Goal: Task Accomplishment & Management: Manage account settings

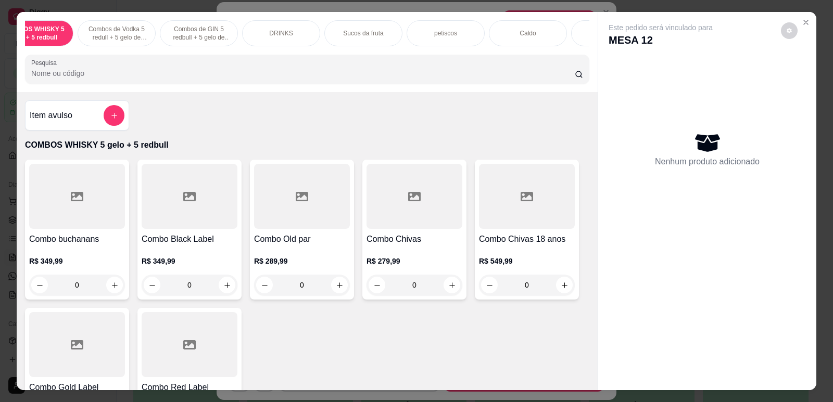
click at [122, 79] on input "Pesquisa" at bounding box center [303, 73] width 544 height 10
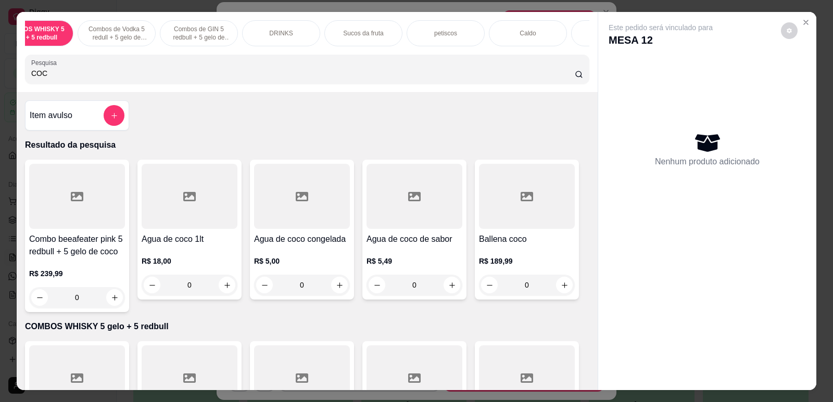
type input "COCA"
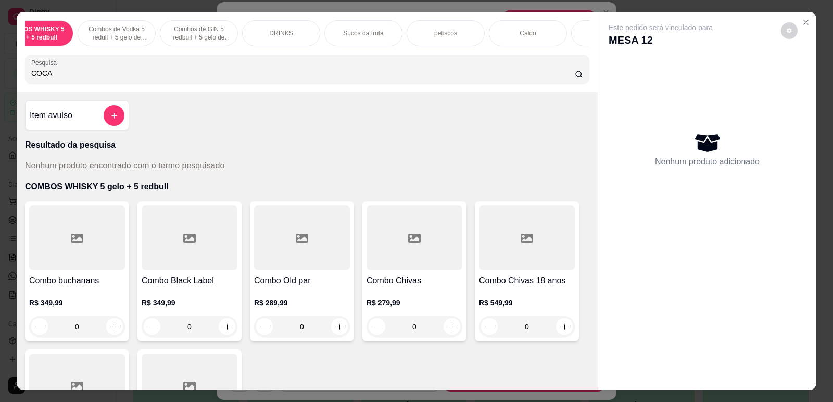
drag, startPoint x: 48, startPoint y: 82, endPoint x: 58, endPoint y: 86, distance: 11.2
click at [57, 79] on input "COCA" at bounding box center [303, 73] width 544 height 10
drag, startPoint x: 57, startPoint y: 84, endPoint x: 0, endPoint y: 81, distance: 56.8
click at [0, 81] on div "COMBOS WHISKY 5 gelo + 5 redbull Combos de Vodka 5 redull + 5 gelo de coco Comb…" at bounding box center [416, 201] width 833 height 402
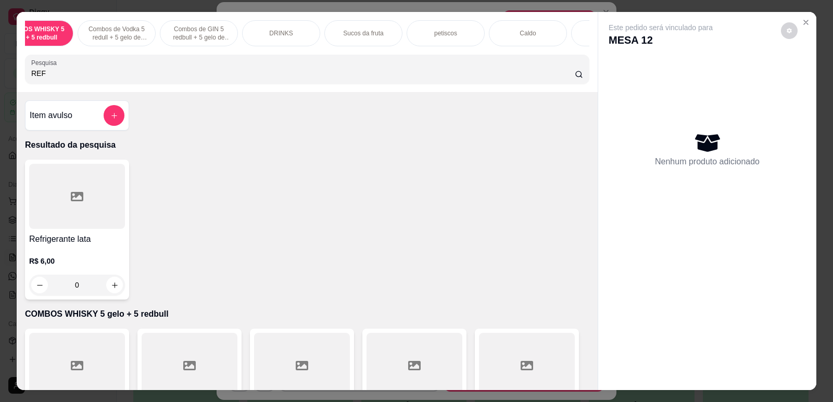
type input "REF"
click at [63, 246] on h4 "Refrigerante lata" at bounding box center [77, 239] width 96 height 12
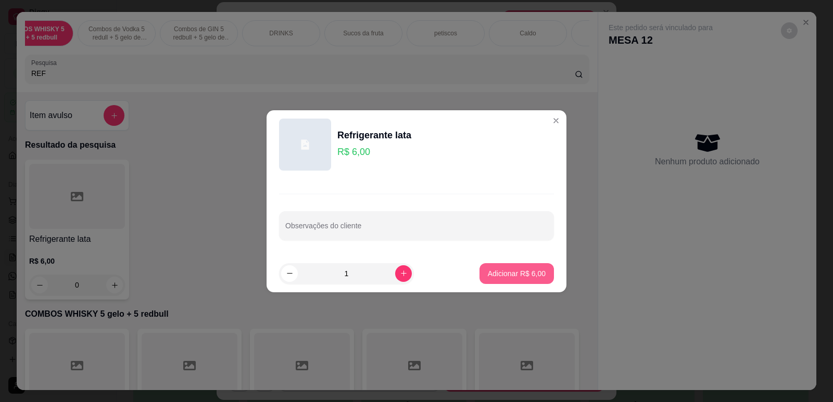
click at [526, 276] on p "Adicionar R$ 6,00" at bounding box center [517, 274] width 58 height 10
type input "1"
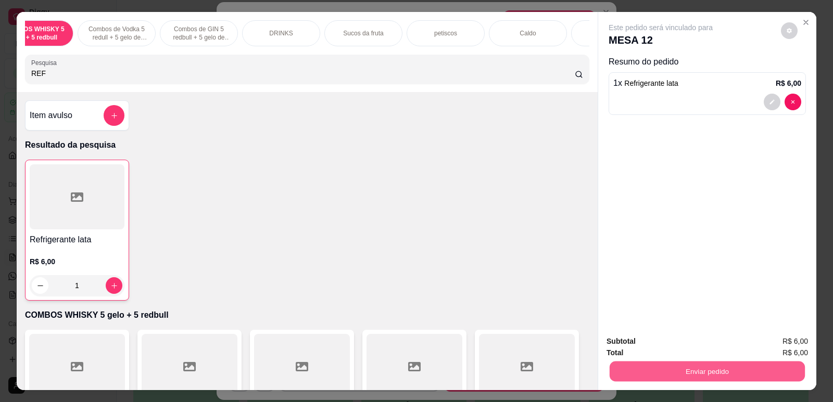
click at [689, 366] on button "Enviar pedido" at bounding box center [707, 371] width 195 height 20
click at [660, 344] on button "Não registrar e enviar pedido" at bounding box center [673, 346] width 108 height 20
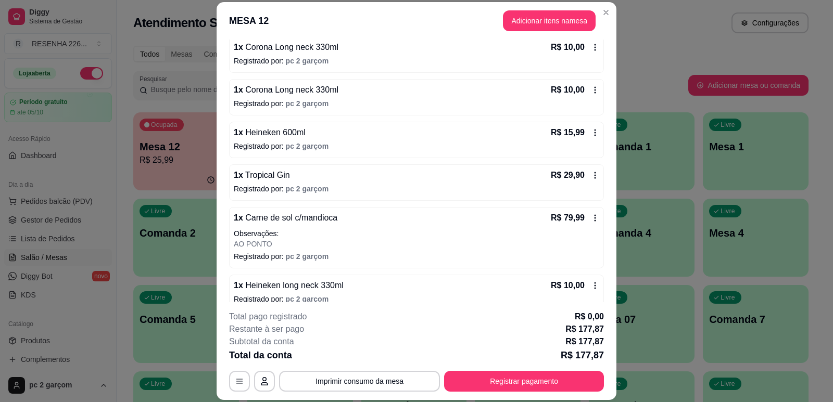
scroll to position [243, 0]
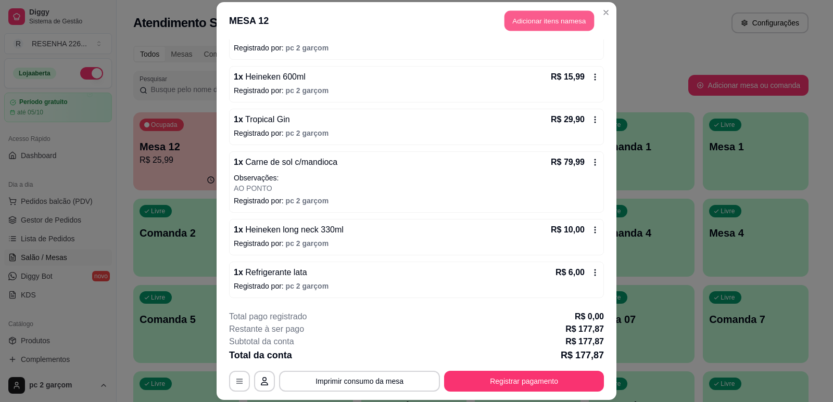
click at [555, 14] on button "Adicionar itens na mesa" at bounding box center [550, 20] width 90 height 20
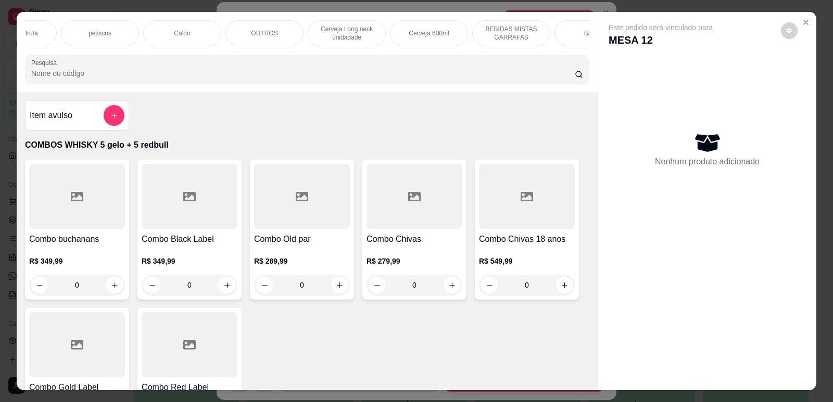
scroll to position [0, 396]
click at [404, 28] on div "Cerveja 600ml" at bounding box center [409, 33] width 78 height 26
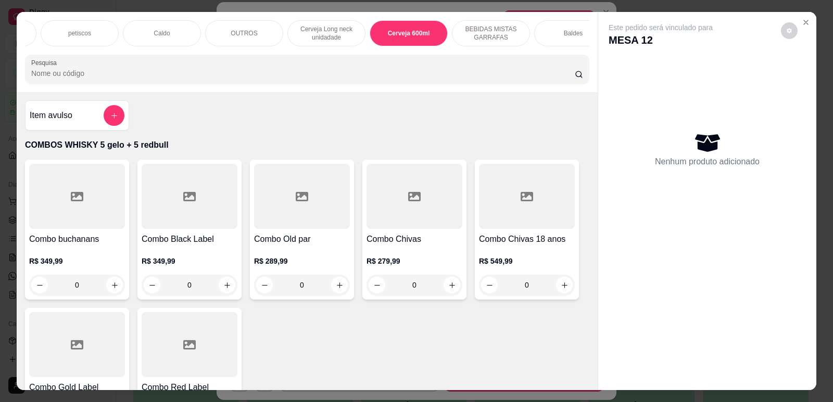
scroll to position [21, 0]
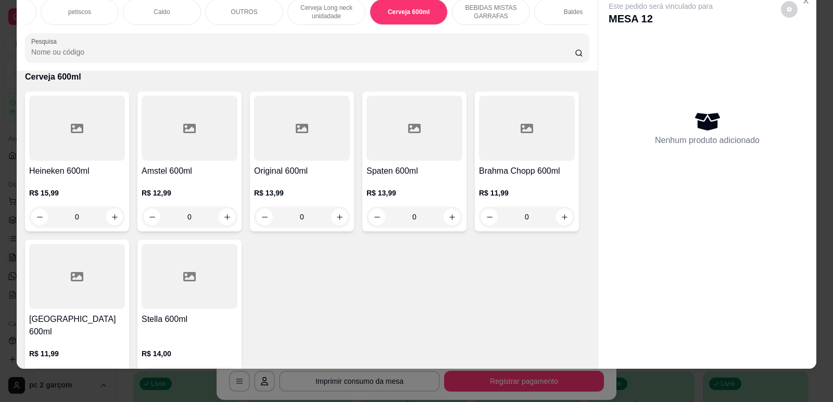
click at [62, 178] on h4 "Heineken 600ml" at bounding box center [77, 171] width 96 height 12
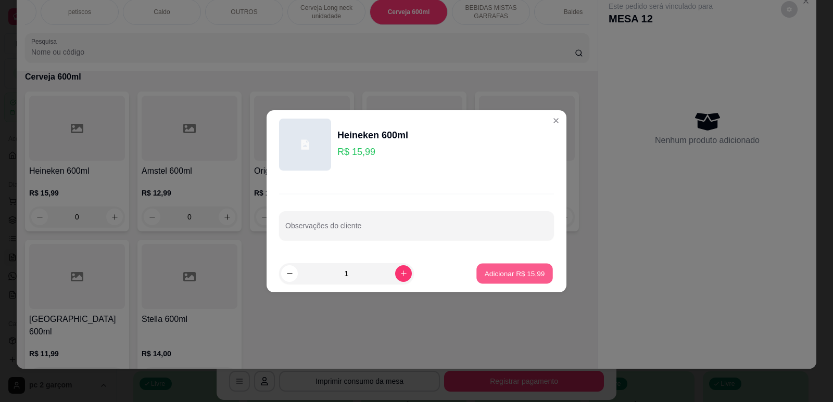
click at [499, 276] on p "Adicionar R$ 15,99" at bounding box center [515, 274] width 60 height 10
type input "1"
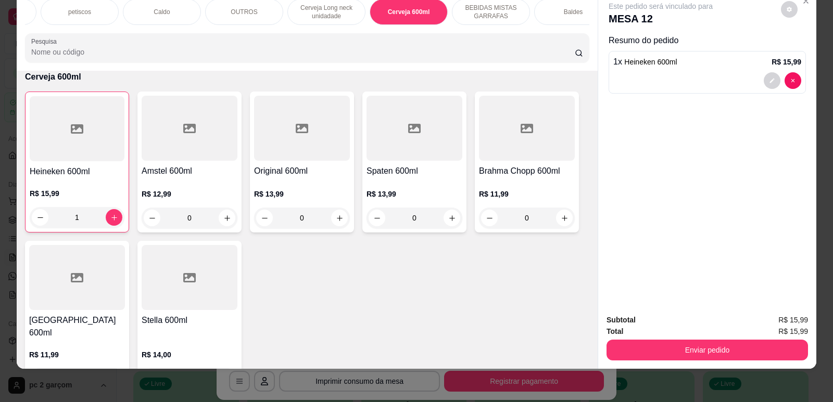
click at [688, 339] on div "Enviar pedido" at bounding box center [708, 348] width 202 height 23
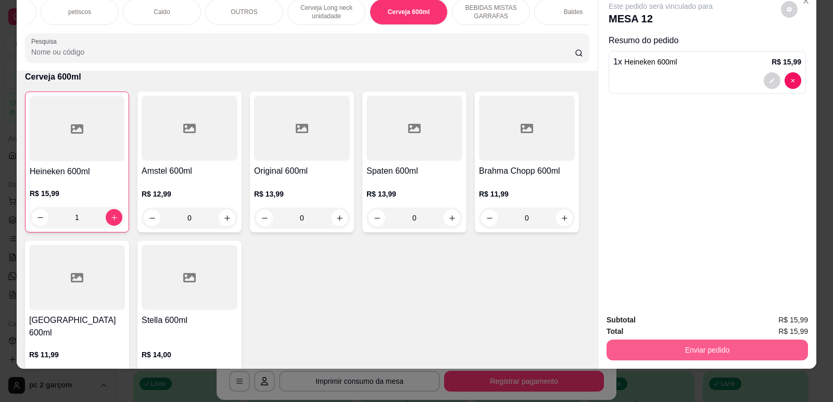
click at [731, 351] on button "Enviar pedido" at bounding box center [708, 350] width 202 height 21
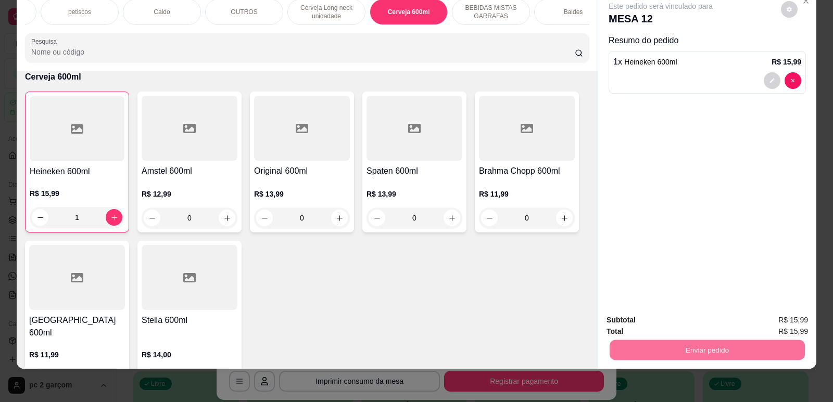
click at [664, 328] on button "Não registrar e enviar pedido" at bounding box center [673, 325] width 108 height 20
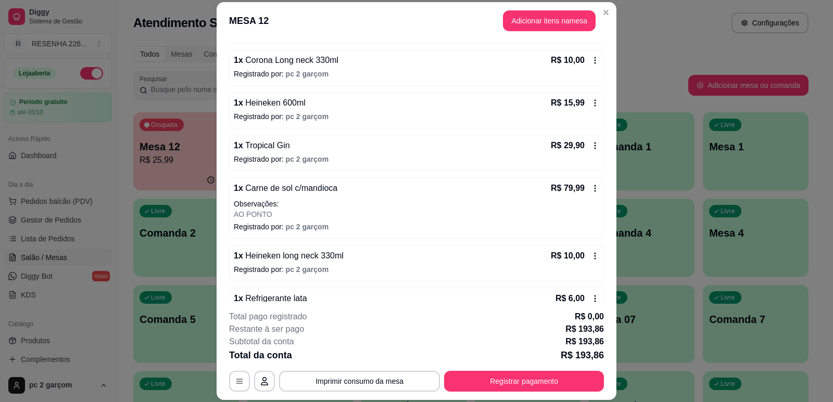
scroll to position [260, 0]
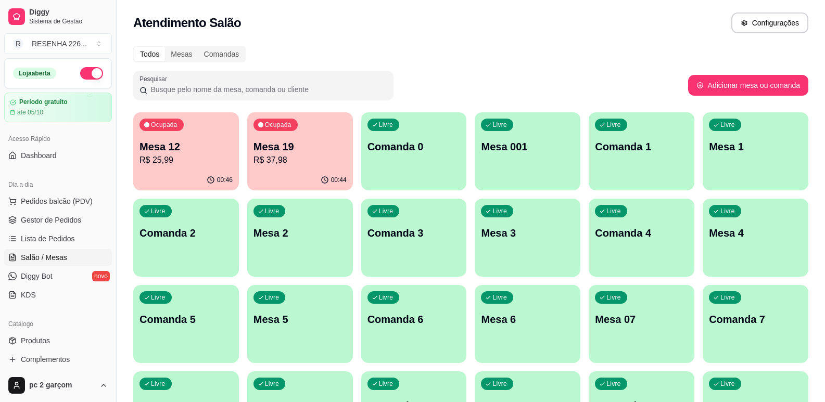
click at [272, 148] on p "Mesa 19" at bounding box center [300, 147] width 93 height 15
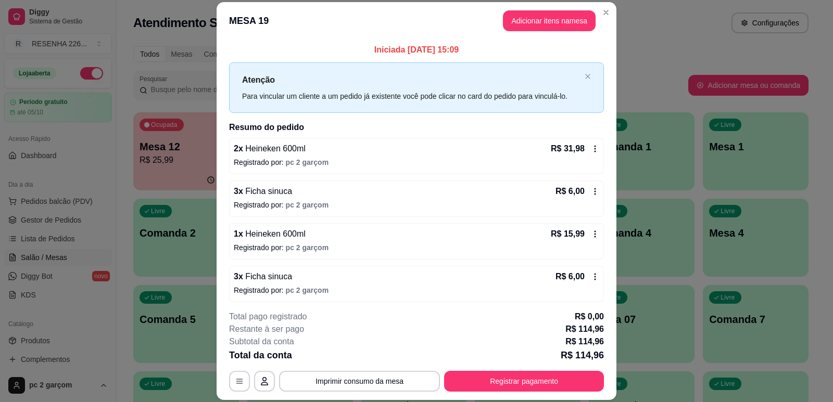
scroll to position [47, 0]
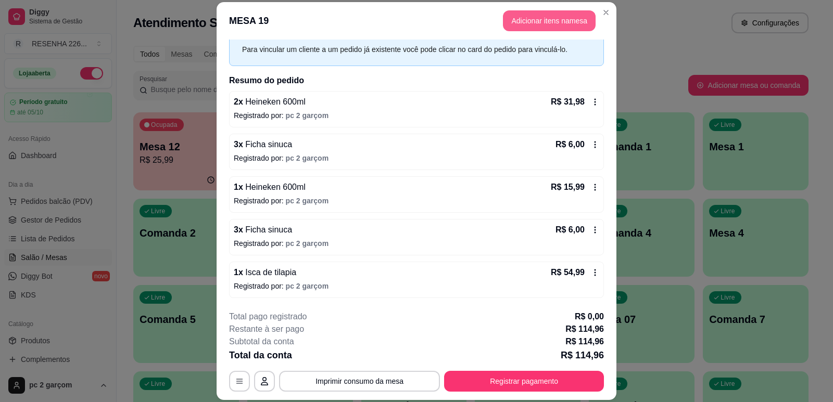
click at [542, 14] on button "Adicionar itens na mesa" at bounding box center [549, 20] width 93 height 21
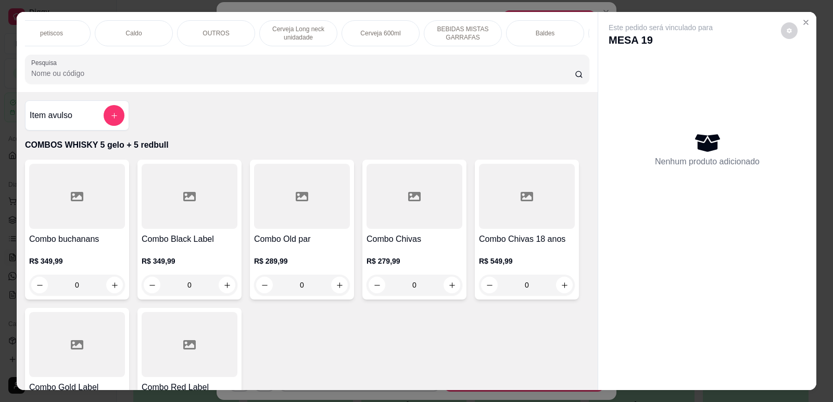
scroll to position [0, 437]
click at [366, 35] on p "Cerveja 600ml" at bounding box center [367, 33] width 40 height 8
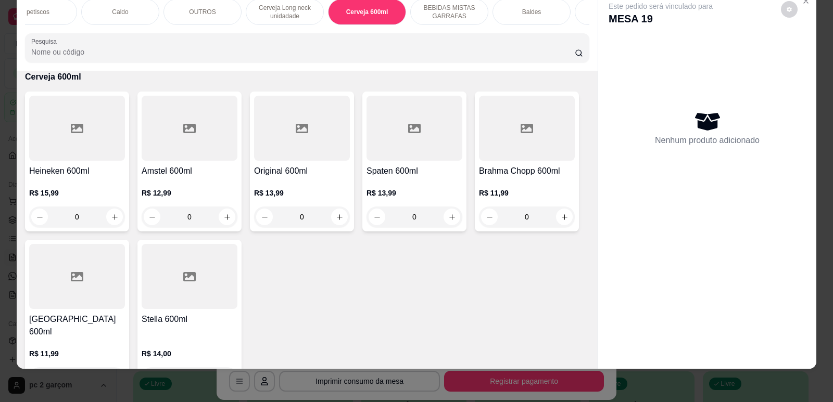
click at [41, 177] on h4 "Heineken 600ml" at bounding box center [77, 171] width 96 height 12
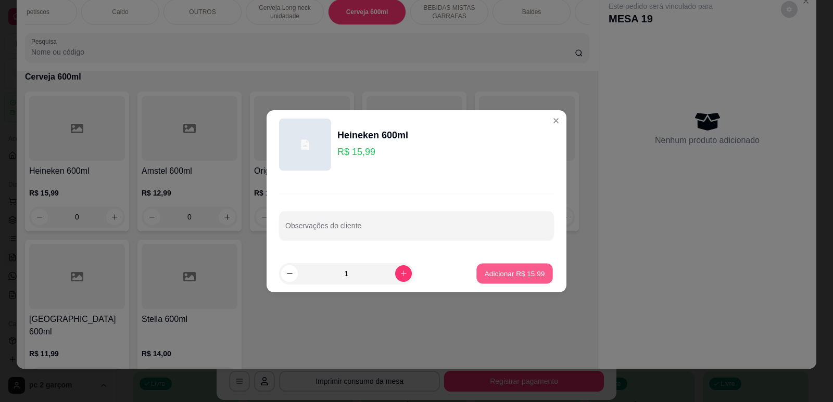
click at [503, 270] on p "Adicionar R$ 15,99" at bounding box center [515, 274] width 60 height 10
type input "1"
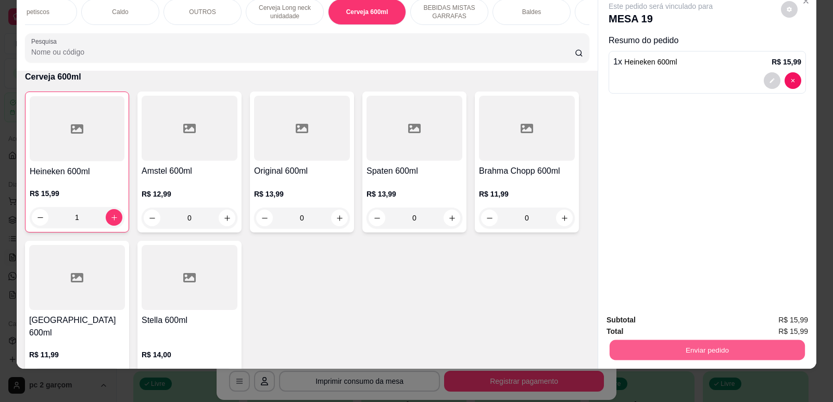
click at [724, 356] on button "Enviar pedido" at bounding box center [707, 350] width 195 height 20
click at [628, 319] on button "Não registrar e enviar pedido" at bounding box center [672, 324] width 105 height 19
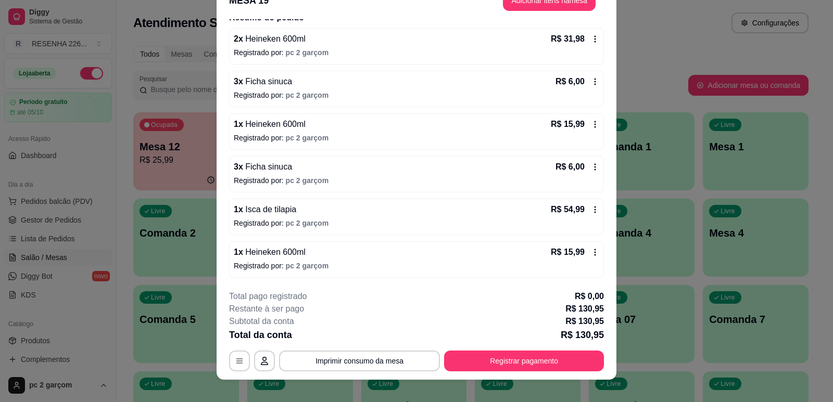
scroll to position [31, 0]
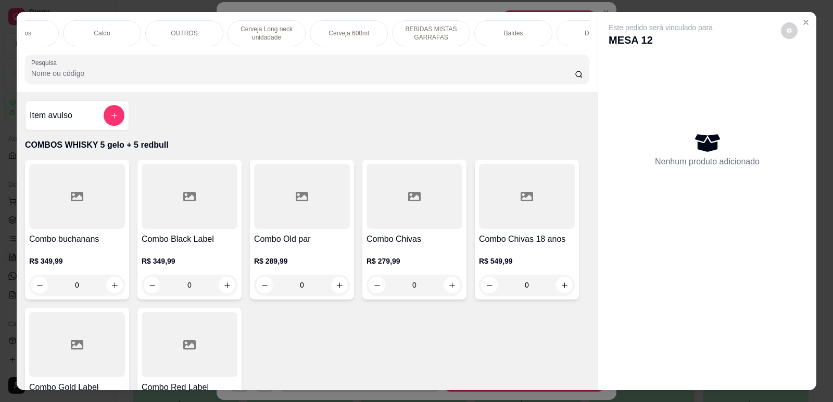
scroll to position [0, 436]
click at [293, 33] on p "Cerveja Long neck unidadade" at bounding box center [286, 33] width 60 height 17
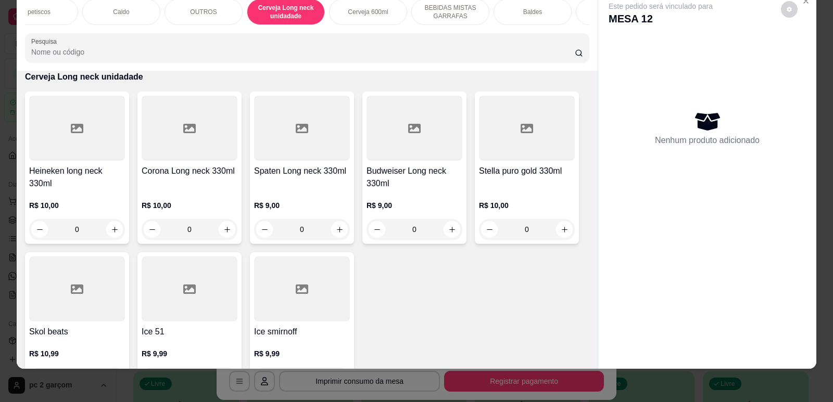
click at [107, 174] on h4 "Heineken long neck 330ml" at bounding box center [77, 177] width 96 height 25
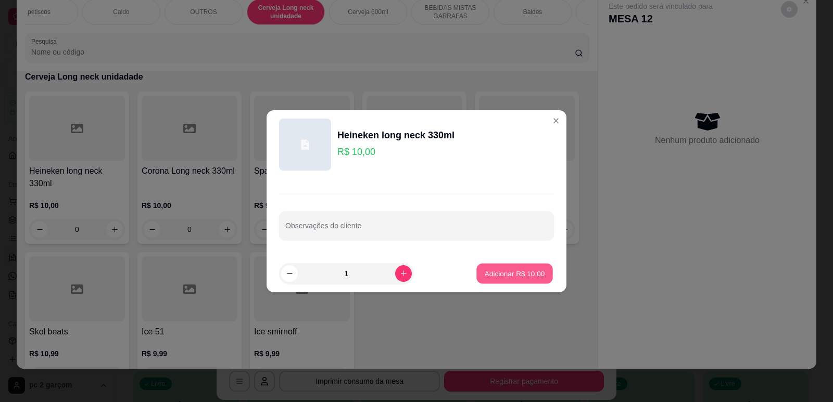
click at [513, 263] on button "Adicionar R$ 10,00" at bounding box center [514, 273] width 77 height 20
type input "1"
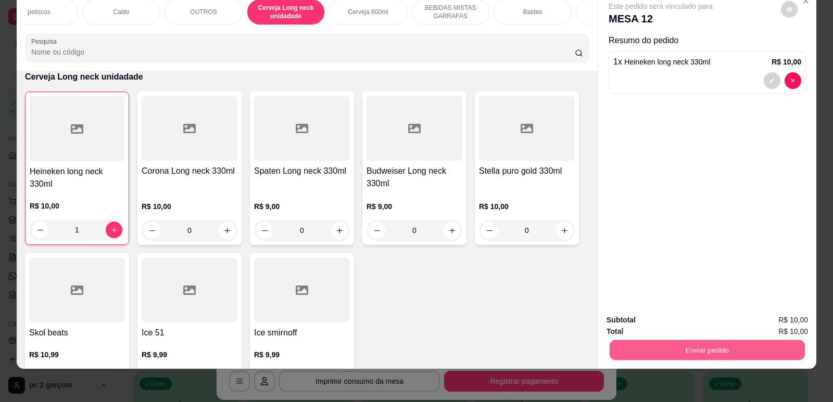
click at [673, 348] on button "Enviar pedido" at bounding box center [707, 350] width 195 height 20
click at [648, 325] on button "Não registrar e enviar pedido" at bounding box center [673, 325] width 108 height 20
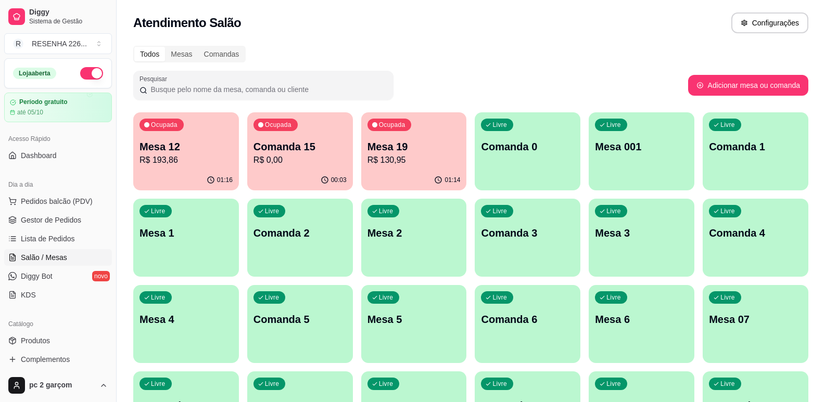
click at [222, 149] on p "Mesa 12" at bounding box center [186, 147] width 93 height 15
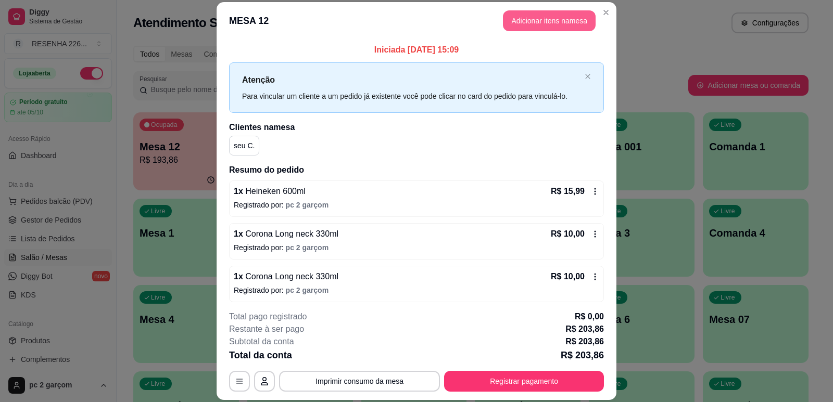
click at [539, 19] on button "Adicionar itens na mesa" at bounding box center [549, 20] width 93 height 21
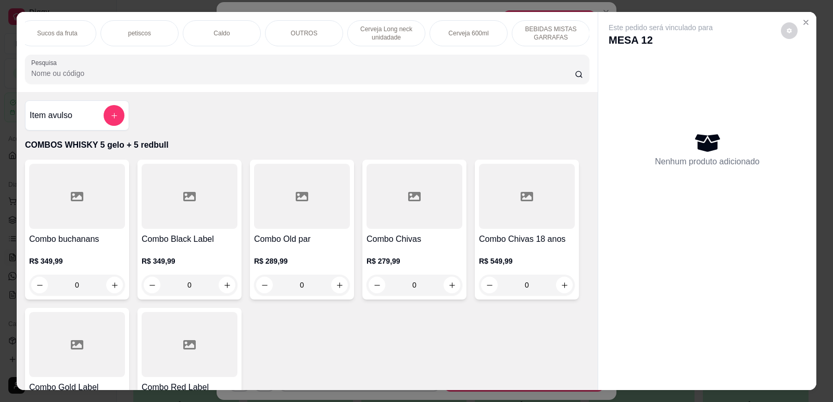
scroll to position [0, 354]
click at [454, 30] on p "Cerveja 600ml" at bounding box center [450, 33] width 40 height 8
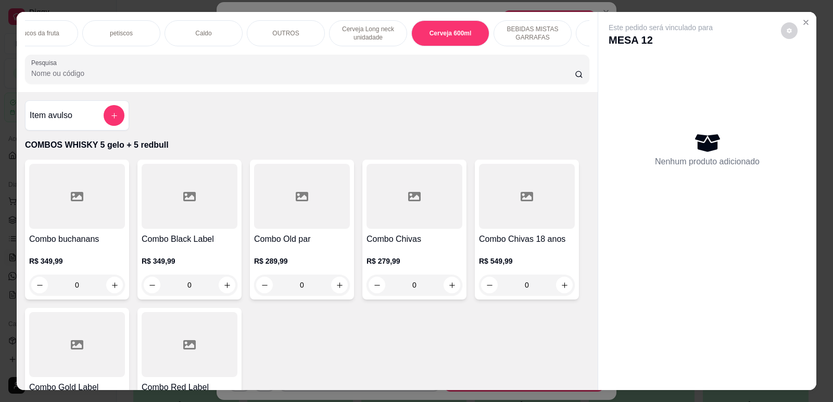
scroll to position [21, 0]
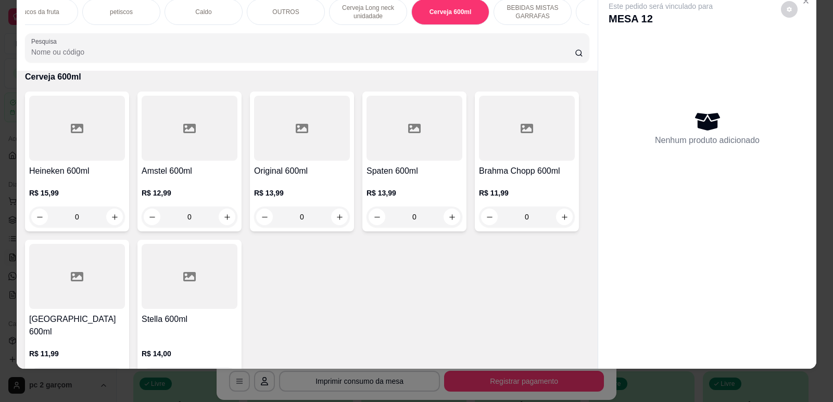
click at [62, 191] on div "R$ 15,99 0" at bounding box center [77, 203] width 96 height 50
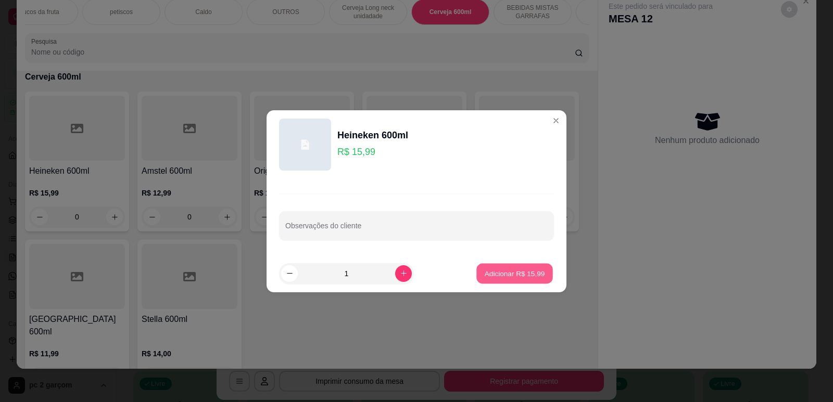
click at [519, 271] on p "Adicionar R$ 15,99" at bounding box center [515, 274] width 60 height 10
type input "1"
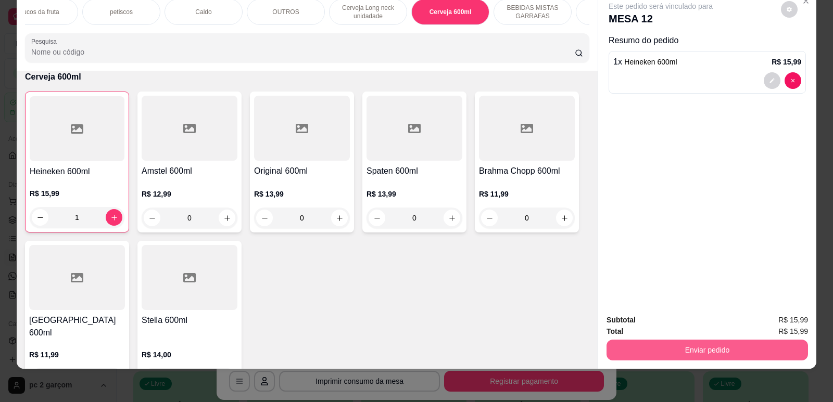
click at [665, 347] on button "Enviar pedido" at bounding box center [708, 350] width 202 height 21
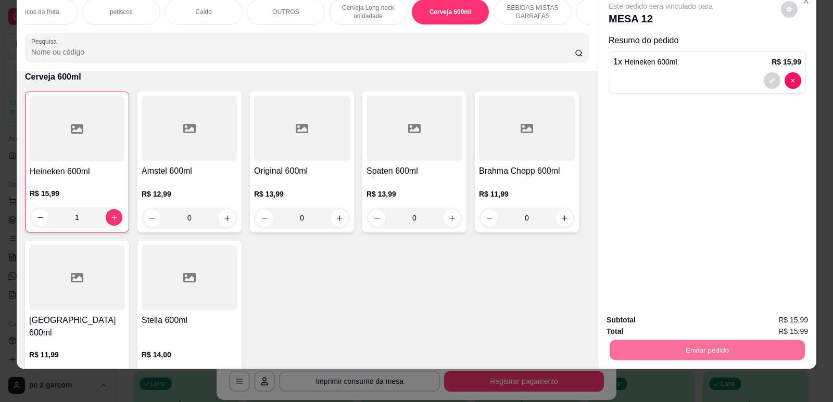
click at [652, 319] on button "Não registrar e enviar pedido" at bounding box center [673, 325] width 108 height 20
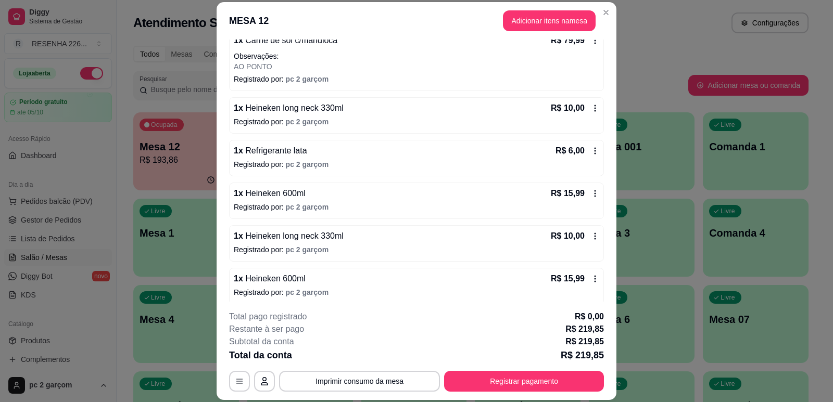
scroll to position [371, 0]
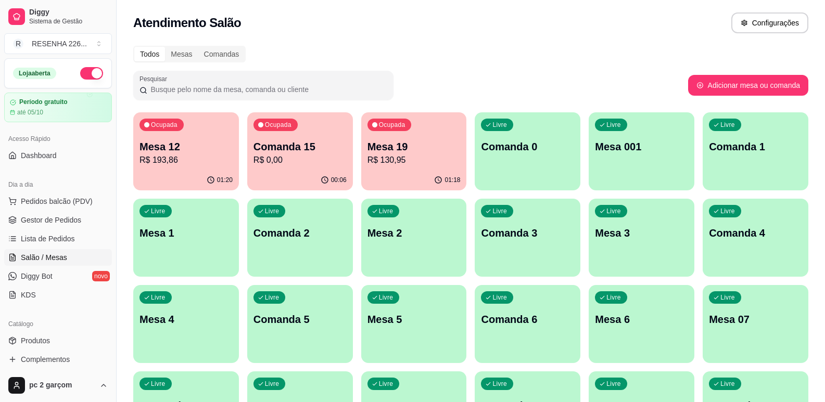
click at [275, 161] on p "R$ 0,00" at bounding box center [300, 160] width 93 height 12
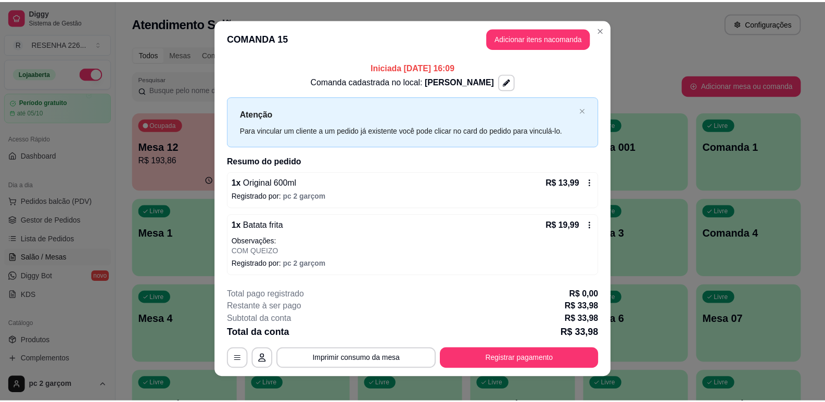
scroll to position [0, 0]
